Goal: Find specific fact: Find specific fact

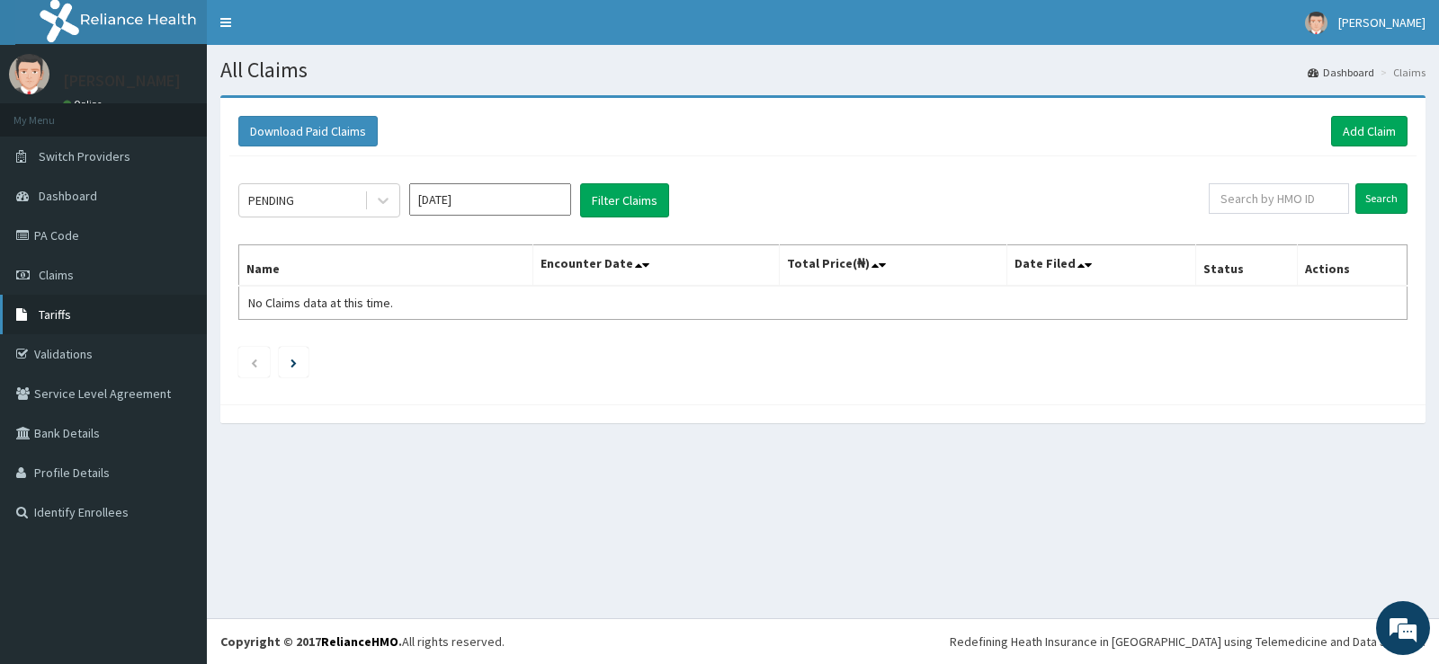
click at [53, 312] on span "Tariffs" at bounding box center [55, 315] width 32 height 16
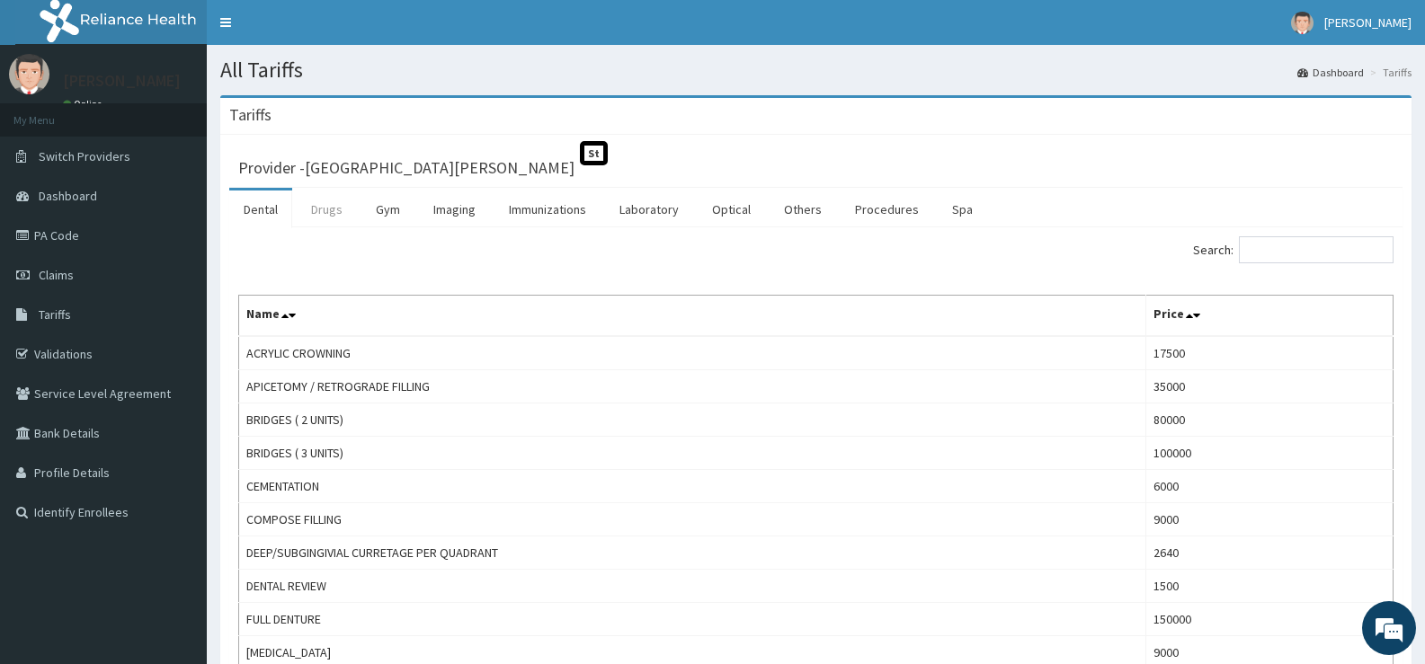
click at [336, 200] on link "Drugs" at bounding box center [327, 210] width 60 height 38
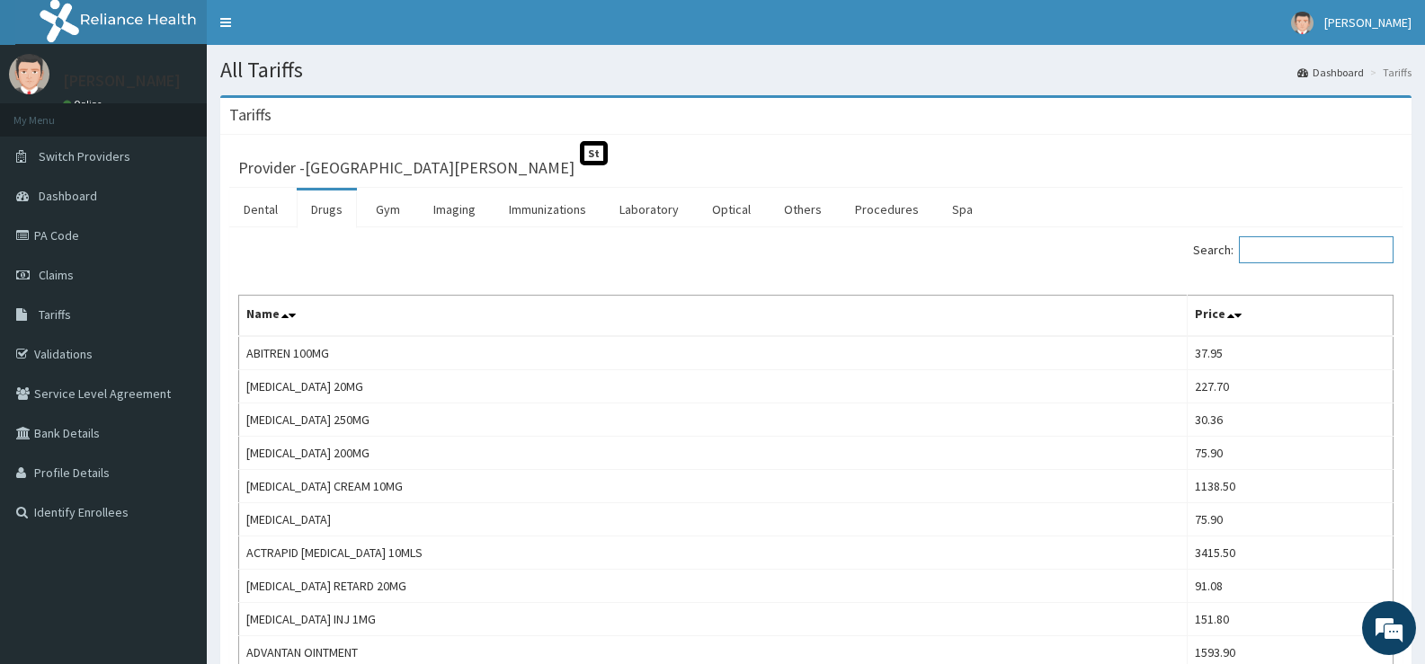
click at [1311, 249] on input "Search:" at bounding box center [1316, 249] width 155 height 27
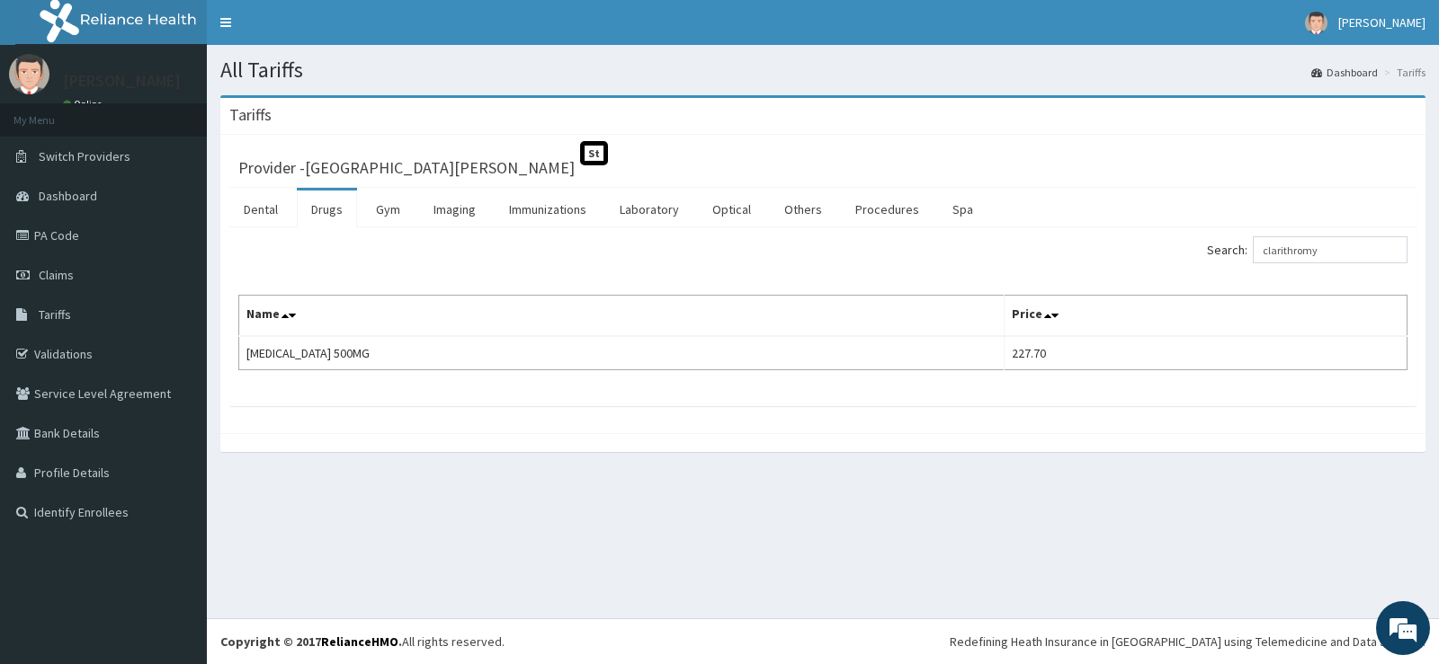
click at [772, 27] on nav "Toggle navigation BAKARE SENA BAKARE SENA - beehesshospital@yahoo.co.uk Member …" at bounding box center [823, 22] width 1232 height 45
click at [1319, 250] on input "clarithromy" at bounding box center [1329, 249] width 155 height 27
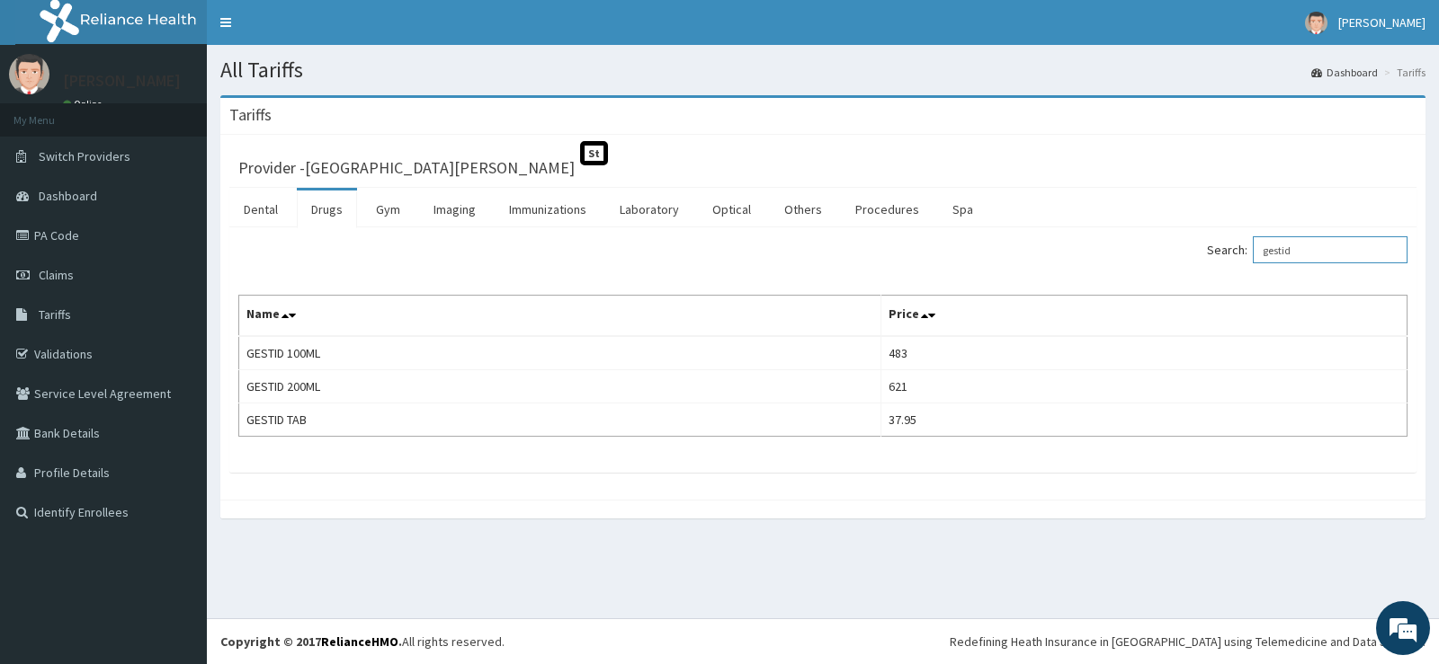
drag, startPoint x: 1337, startPoint y: 252, endPoint x: 1221, endPoint y: 276, distance: 118.5
click at [1221, 276] on div "Search: gestid Name Price GESTID 100ML 483 GESTID 200ML 621 GESTID TAB 37.95" at bounding box center [822, 336] width 1169 height 200
click at [1304, 252] on input "gestid" at bounding box center [1329, 249] width 155 height 27
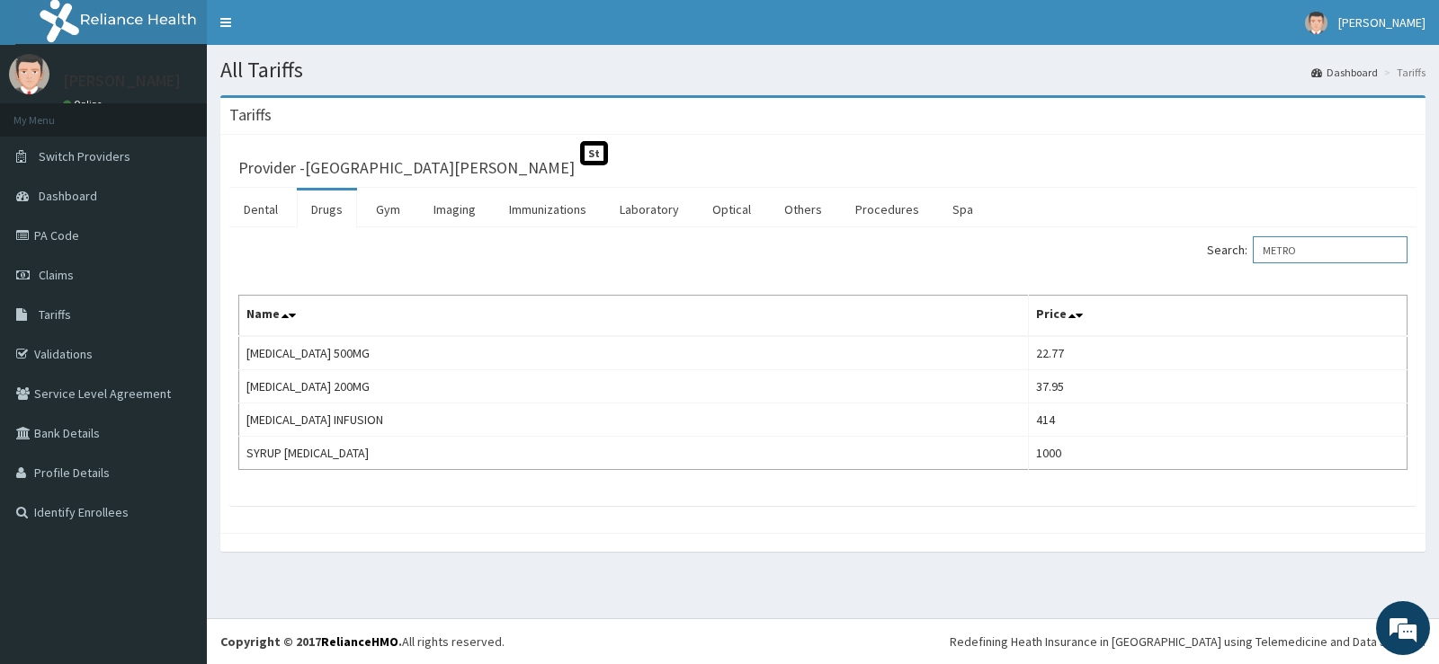
type input "METRO"
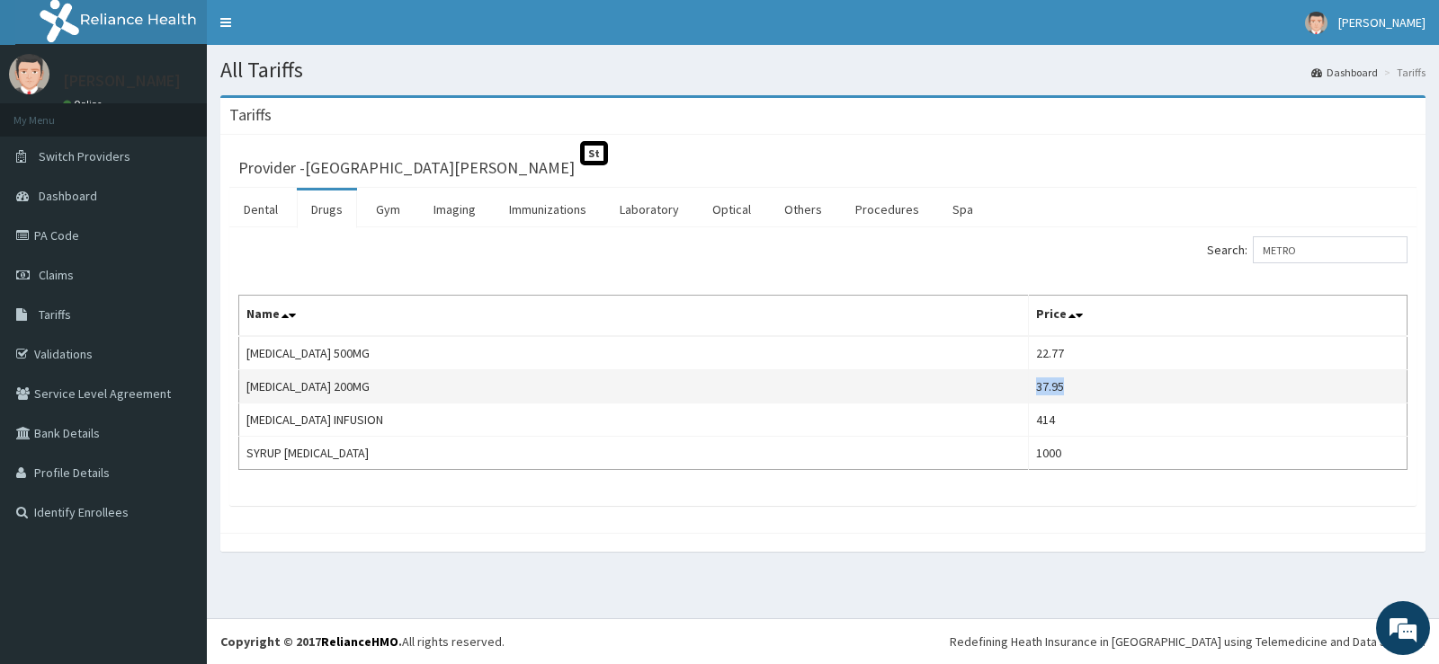
drag, startPoint x: 1062, startPoint y: 388, endPoint x: 1087, endPoint y: 383, distance: 25.6
click at [1087, 383] on td "37.95" at bounding box center [1218, 386] width 379 height 33
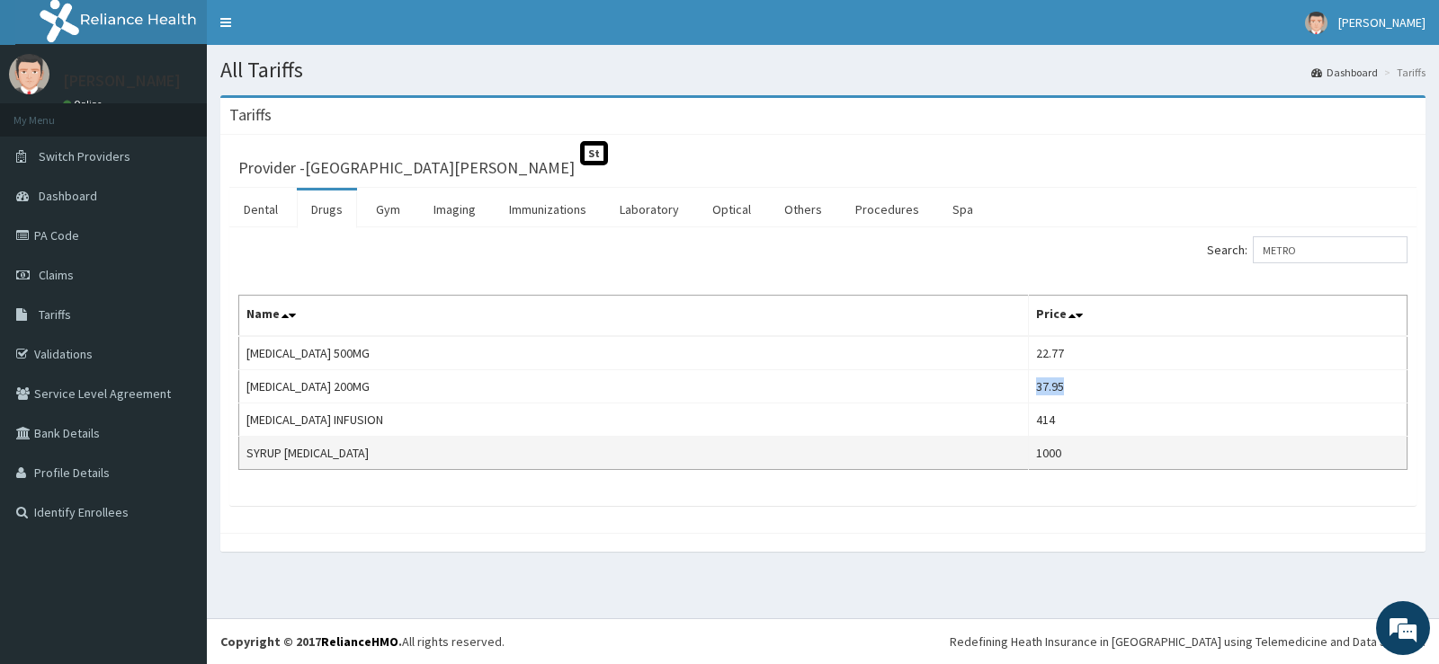
copy td "37.95"
